Goal: Check status: Check status

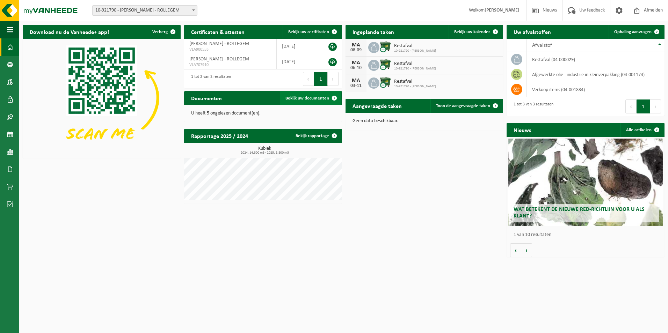
click at [309, 96] on span "Bekijk uw documenten" at bounding box center [308, 98] width 44 height 5
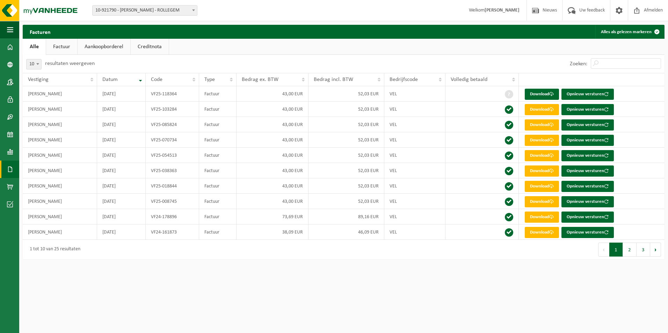
click at [70, 47] on link "Factuur" at bounding box center [61, 47] width 31 height 16
click at [116, 48] on link "Aankoopborderel" at bounding box center [104, 47] width 53 height 16
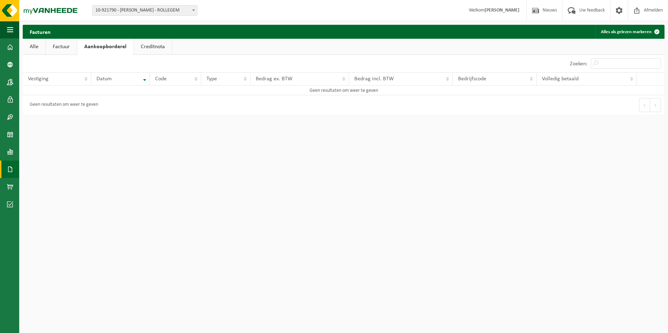
click at [163, 44] on link "Creditnota" at bounding box center [153, 47] width 38 height 16
click at [53, 45] on link "Factuur" at bounding box center [61, 47] width 31 height 16
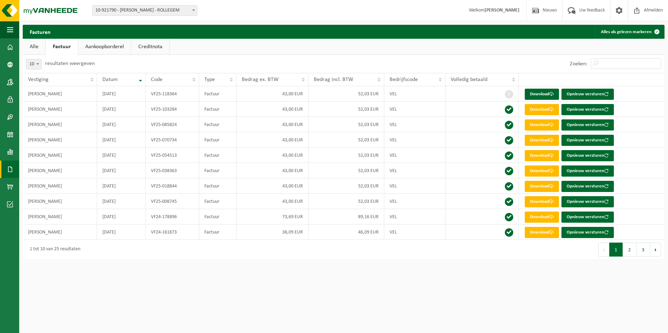
click at [38, 48] on link "Alle" at bounding box center [34, 47] width 23 height 16
click at [4, 129] on link "Kalender" at bounding box center [9, 134] width 19 height 17
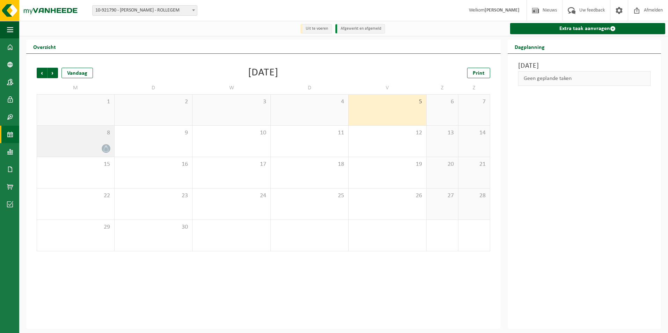
click at [107, 149] on icon at bounding box center [106, 149] width 6 height 6
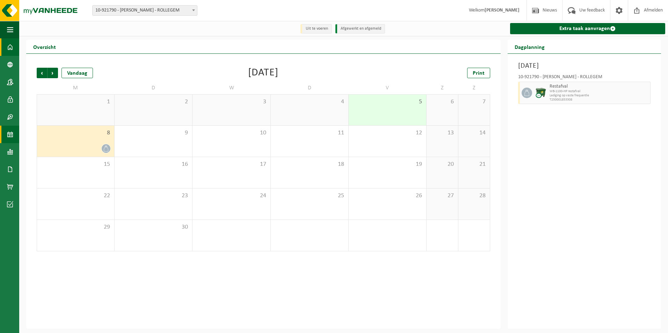
click at [9, 42] on span at bounding box center [10, 46] width 6 height 17
